Goal: Check status: Check status

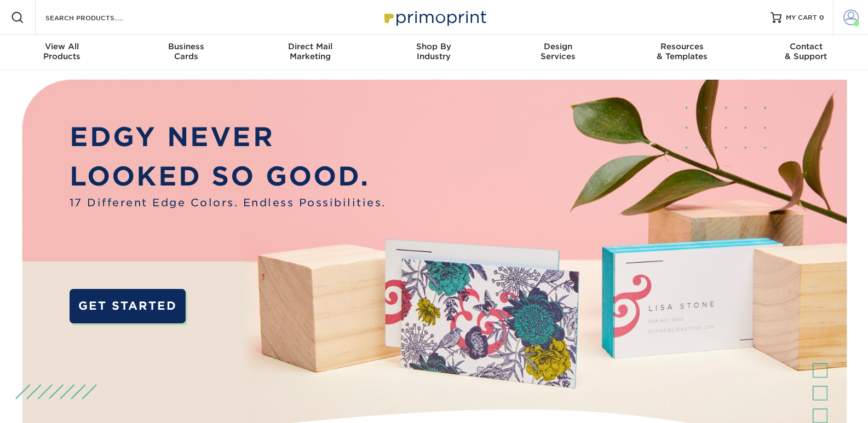
click at [850, 17] on span at bounding box center [850, 17] width 15 height 15
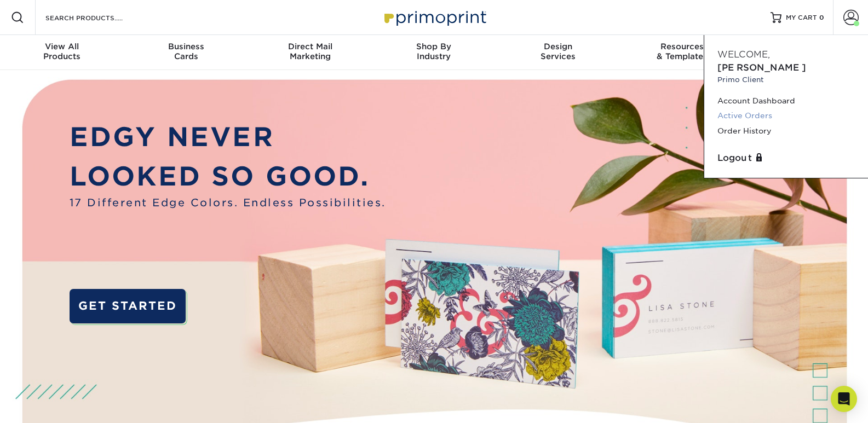
click at [768, 108] on link "Active Orders" at bounding box center [785, 115] width 137 height 15
click at [739, 108] on link "Active Orders" at bounding box center [785, 115] width 137 height 15
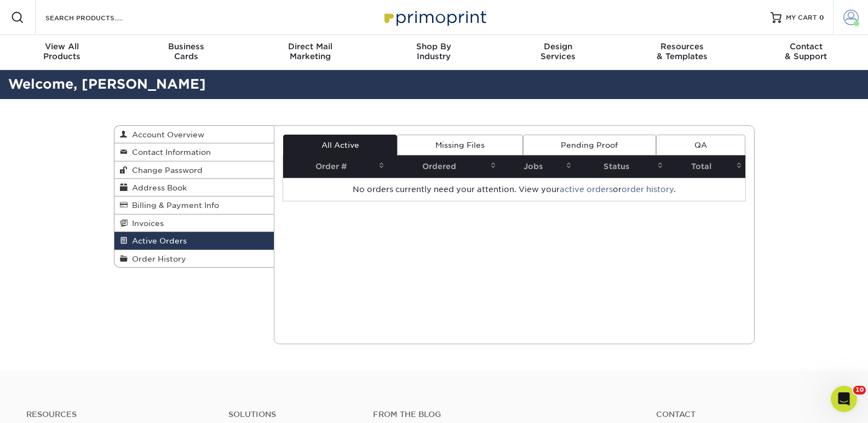
click at [848, 19] on span at bounding box center [850, 17] width 15 height 15
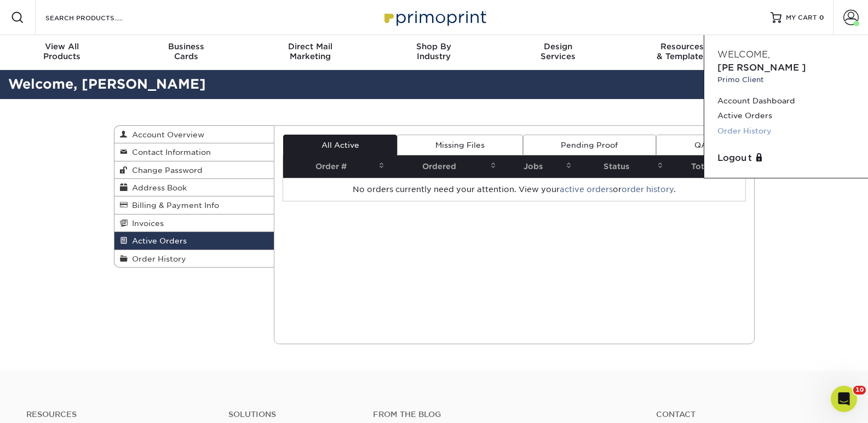
click at [763, 124] on link "Order History" at bounding box center [785, 131] width 137 height 15
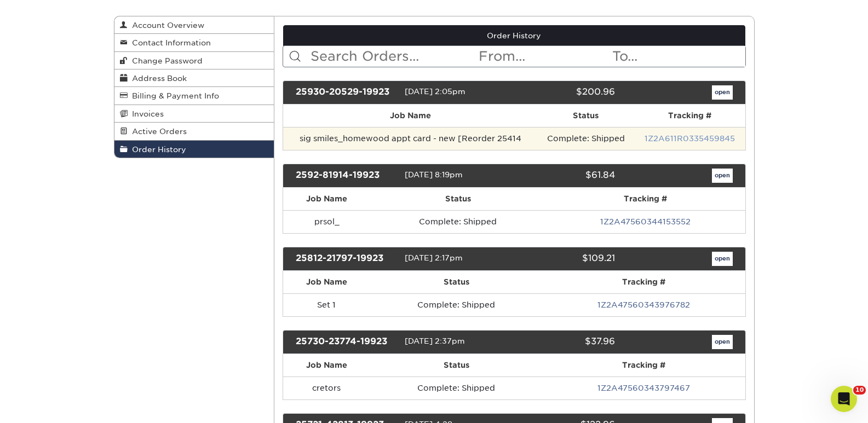
click at [664, 138] on link "1Z2A611R0335459845" at bounding box center [690, 138] width 90 height 9
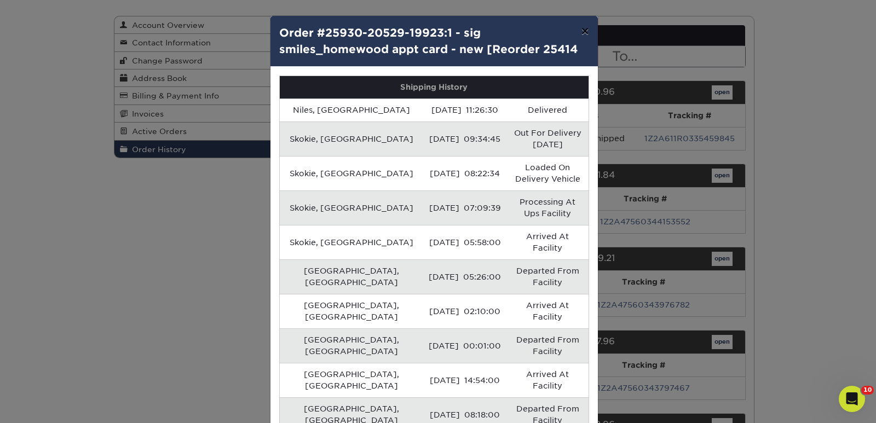
click at [581, 29] on button "×" at bounding box center [584, 31] width 25 height 31
